Goal: Find contact information: Find contact information

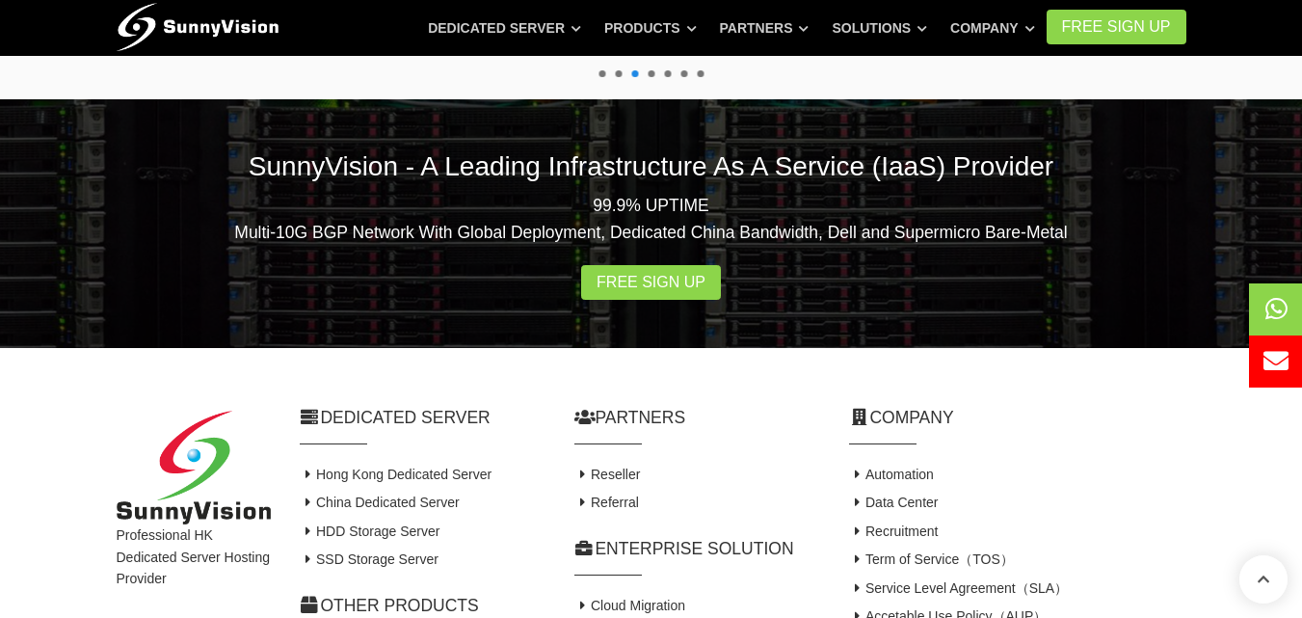
scroll to position [3829, 0]
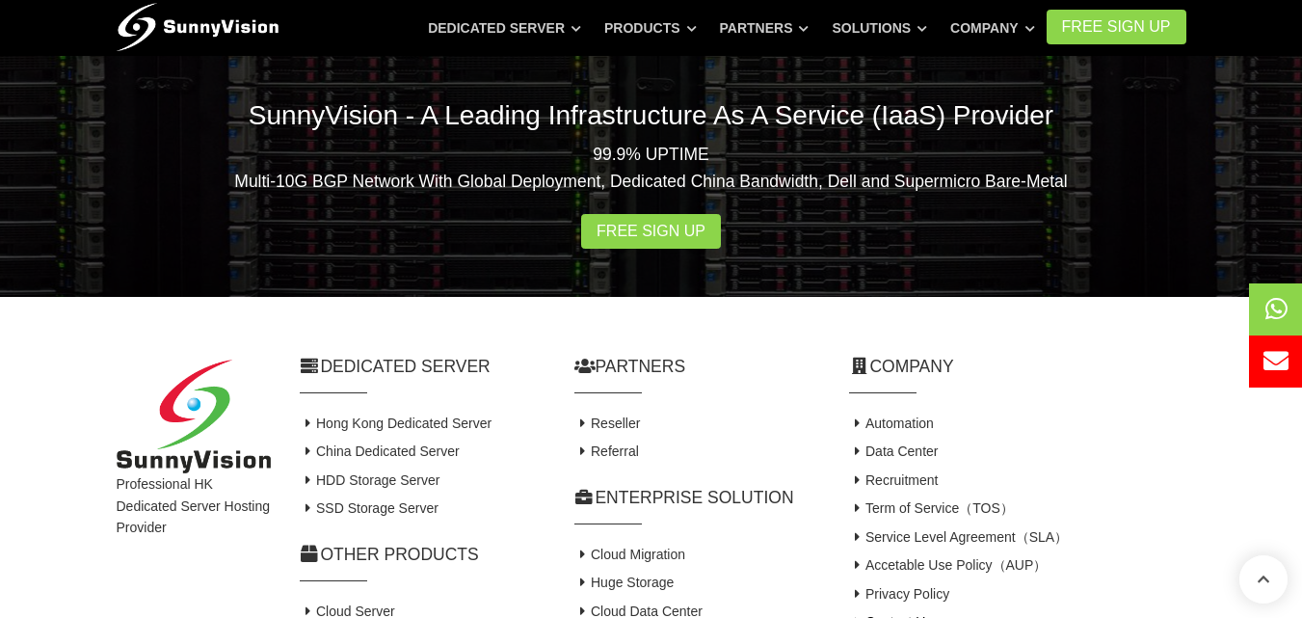
click at [906, 614] on link "Contact Us" at bounding box center [891, 621] width 84 height 15
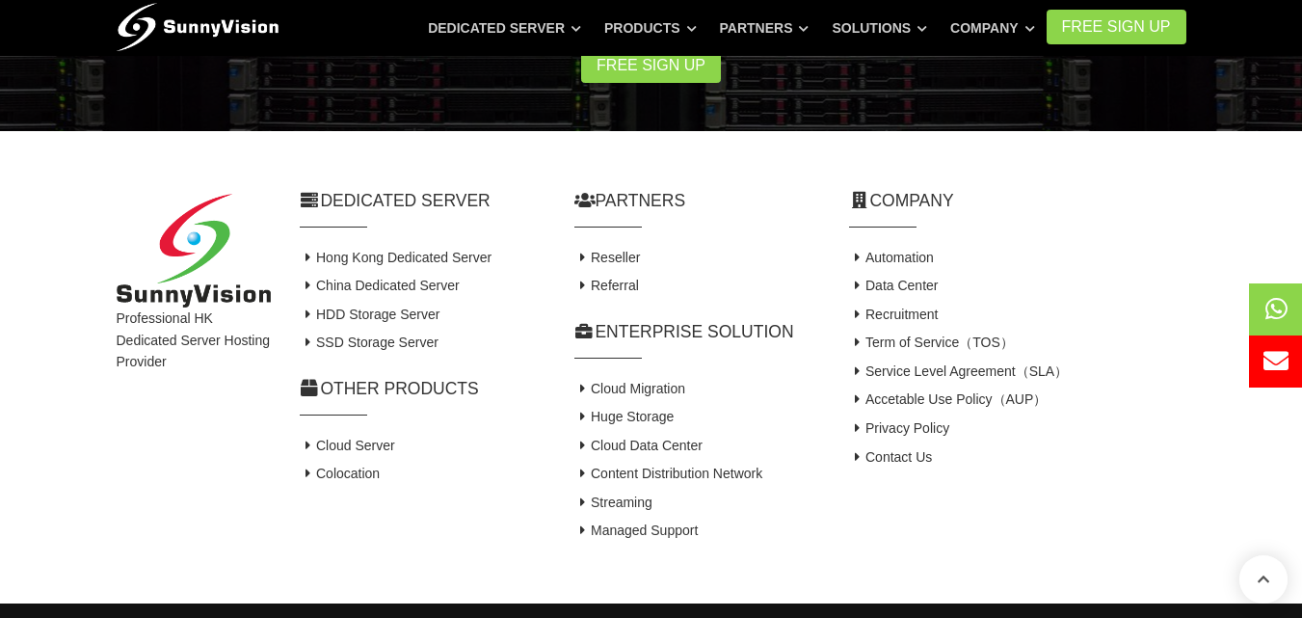
scroll to position [1502, 0]
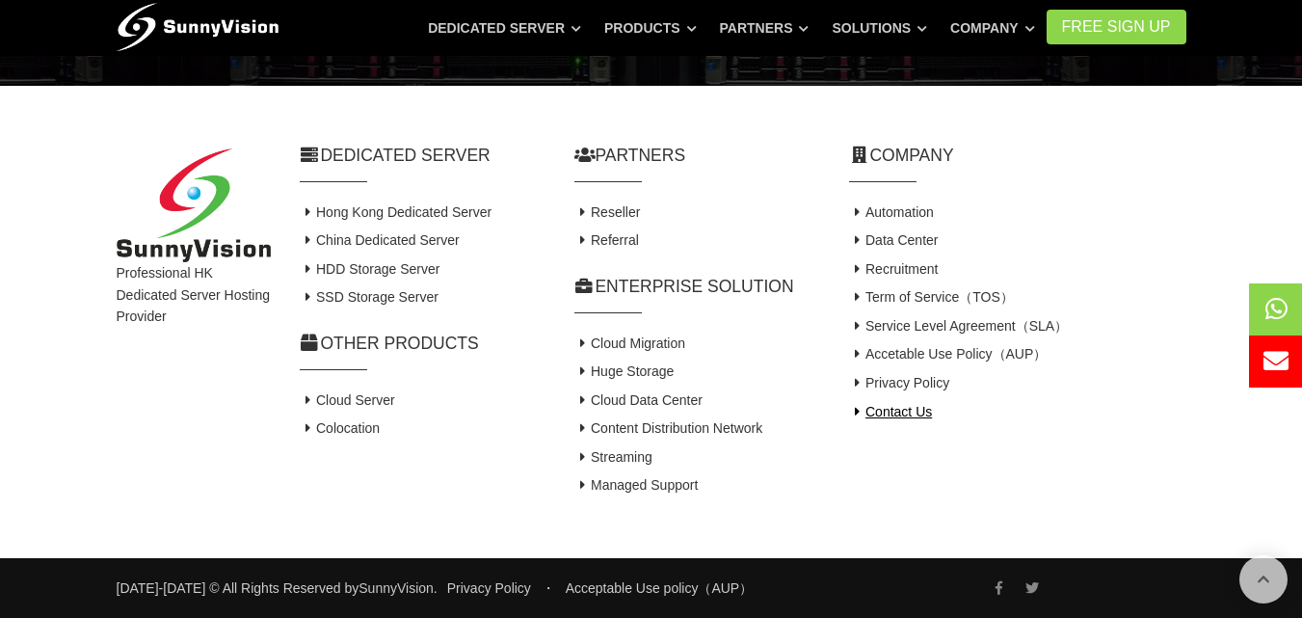
click at [912, 411] on link "Contact Us" at bounding box center [891, 411] width 84 height 15
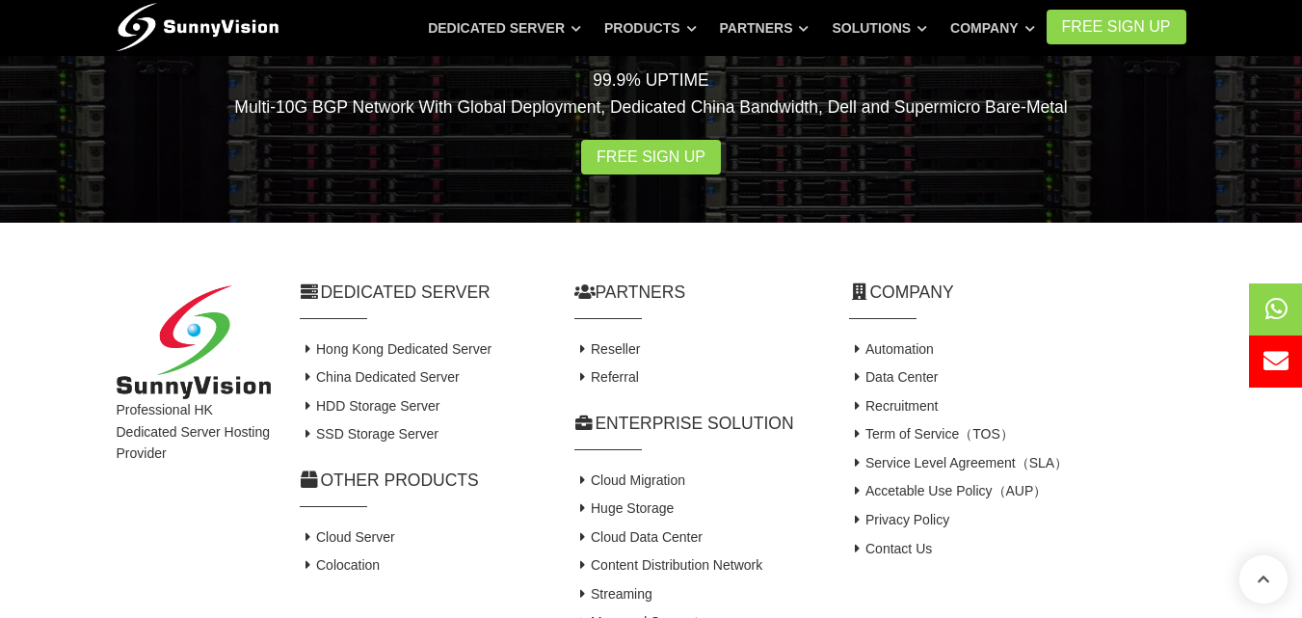
scroll to position [1502, 0]
